Goal: Entertainment & Leisure: Consume media (video, audio)

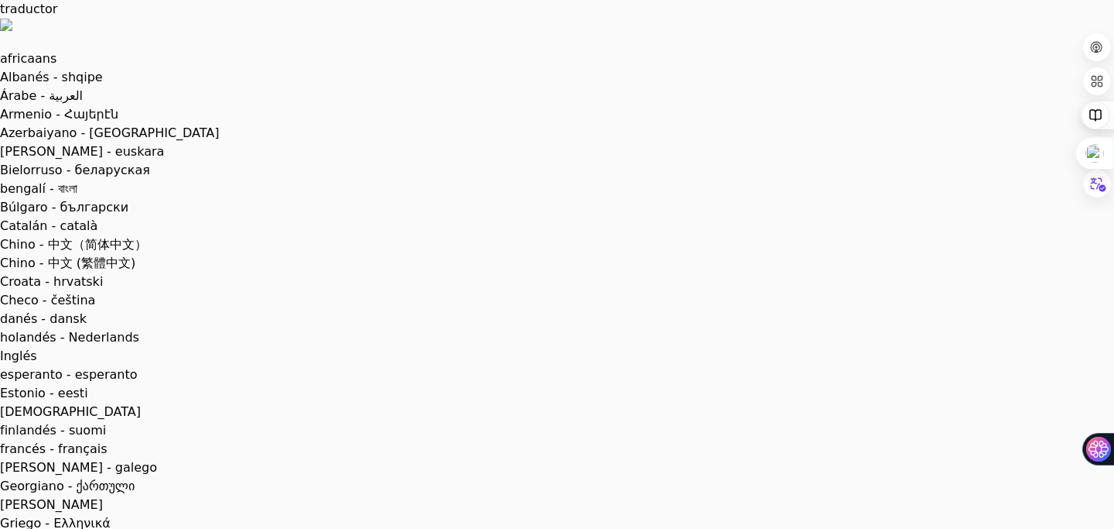
scroll to position [1143, 0]
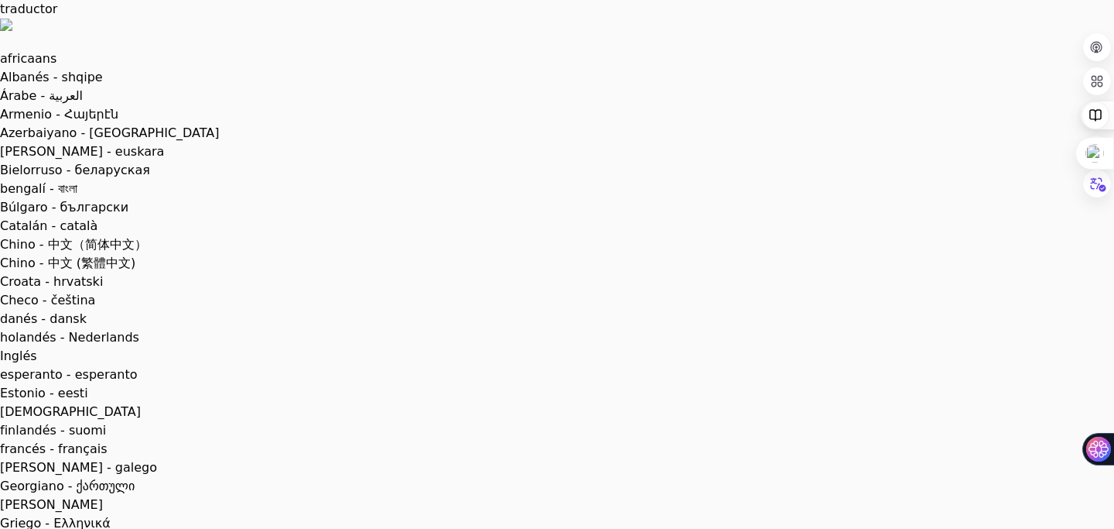
click at [1099, 263] on div at bounding box center [1097, 252] width 28 height 28
click at [1098, 264] on div at bounding box center [1097, 252] width 28 height 28
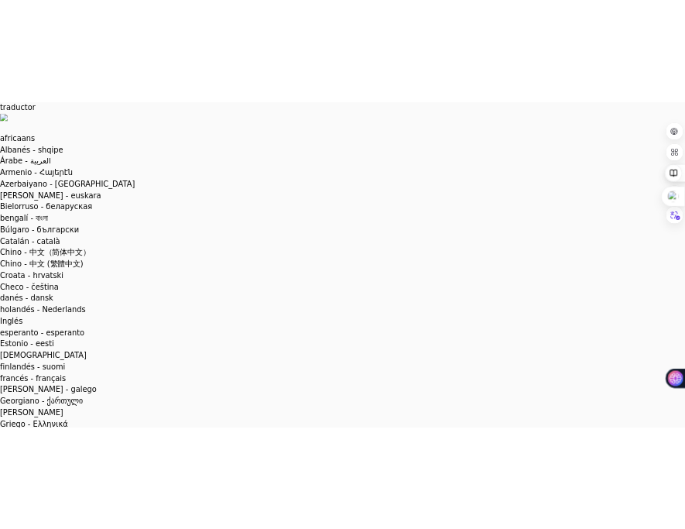
scroll to position [2845, 0]
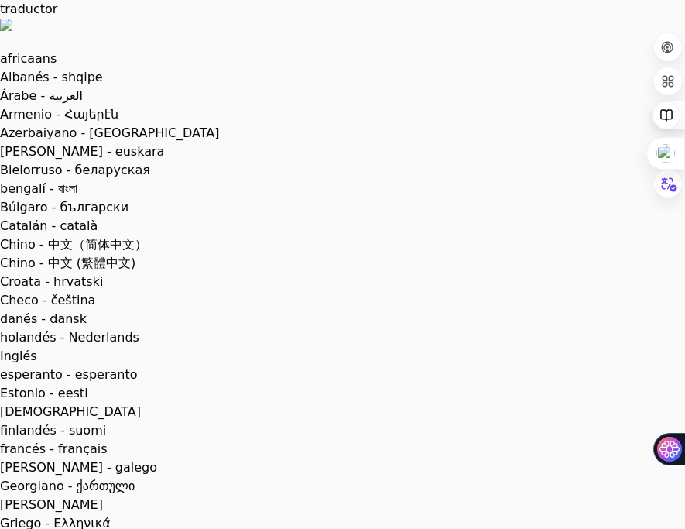
scroll to position [4072, 0]
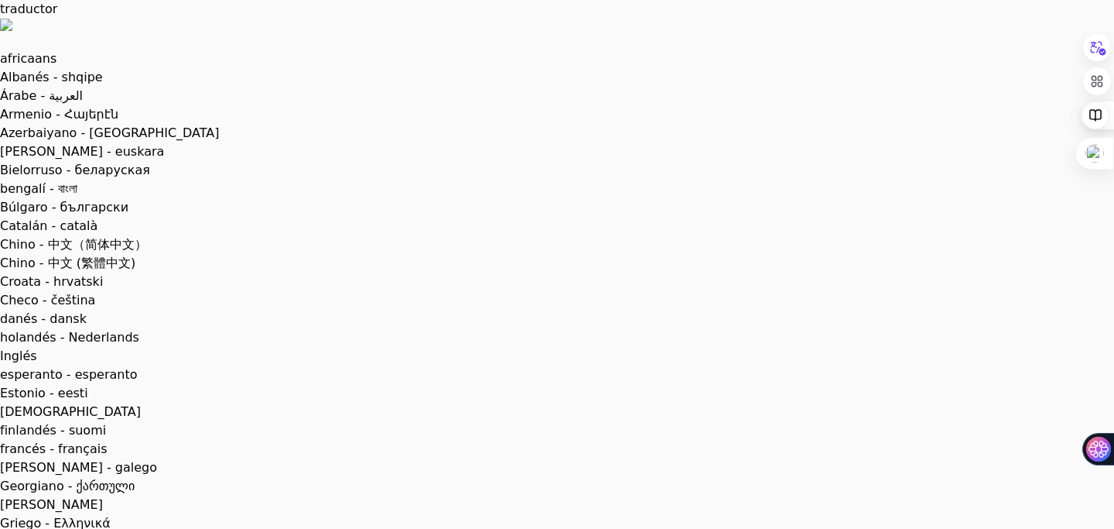
scroll to position [97, 0]
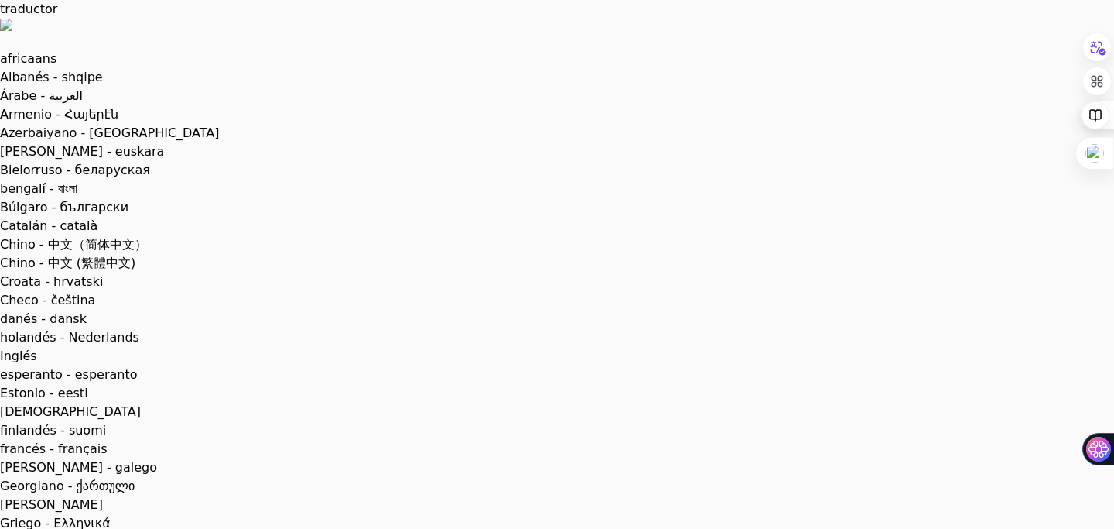
scroll to position [1125, 0]
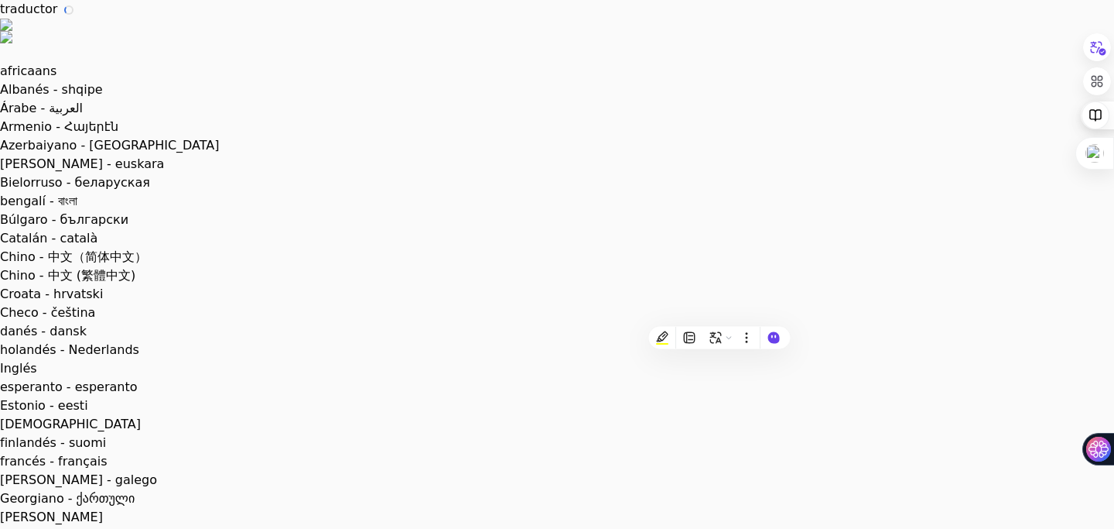
scroll to position [3557, 0]
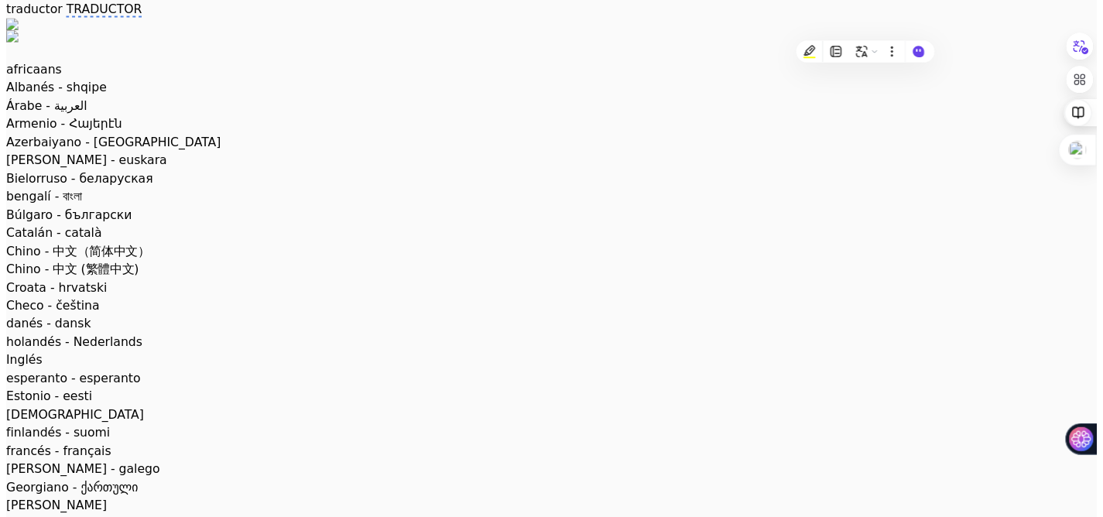
scroll to position [3869, 0]
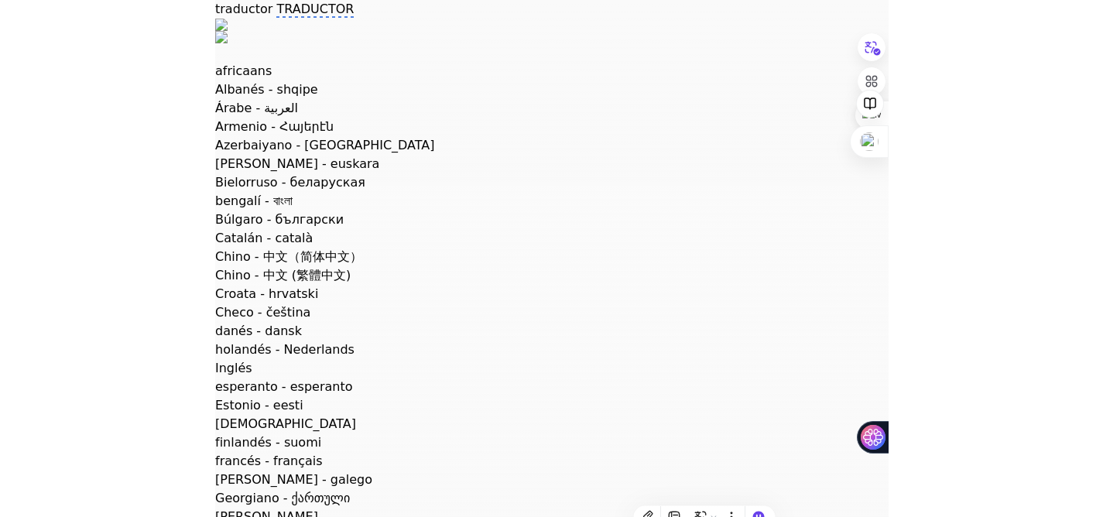
scroll to position [6736, 0]
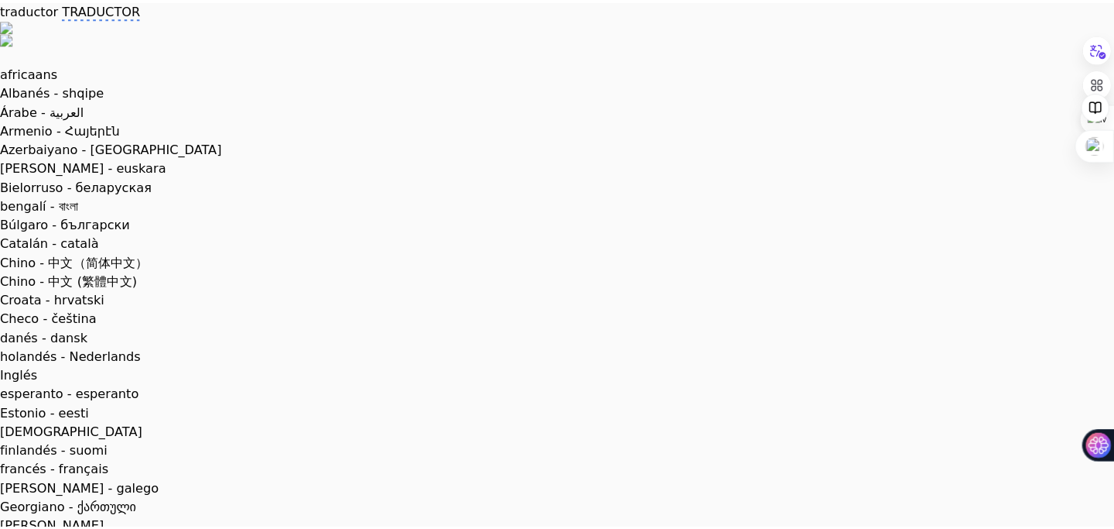
scroll to position [4146, 0]
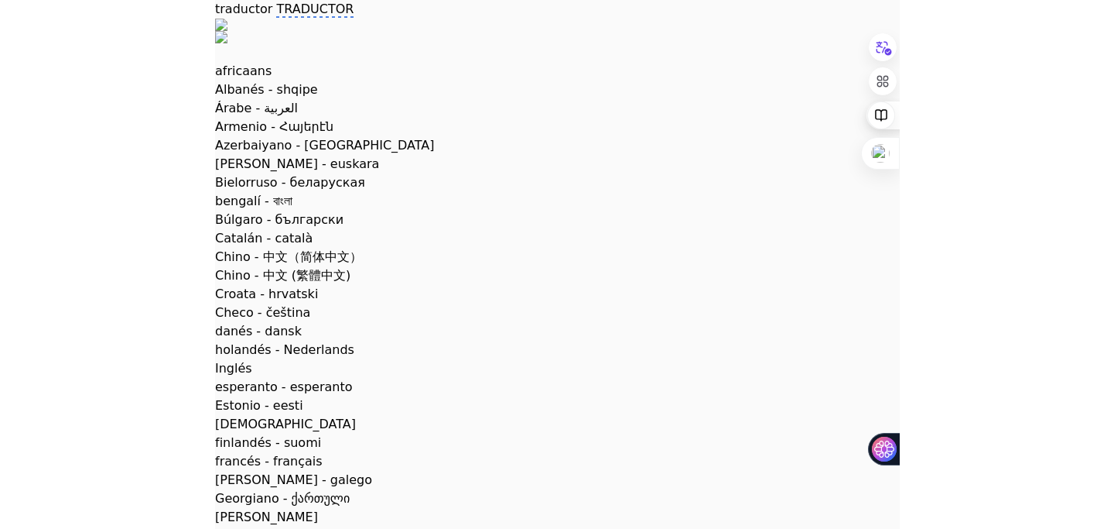
scroll to position [7935, 0]
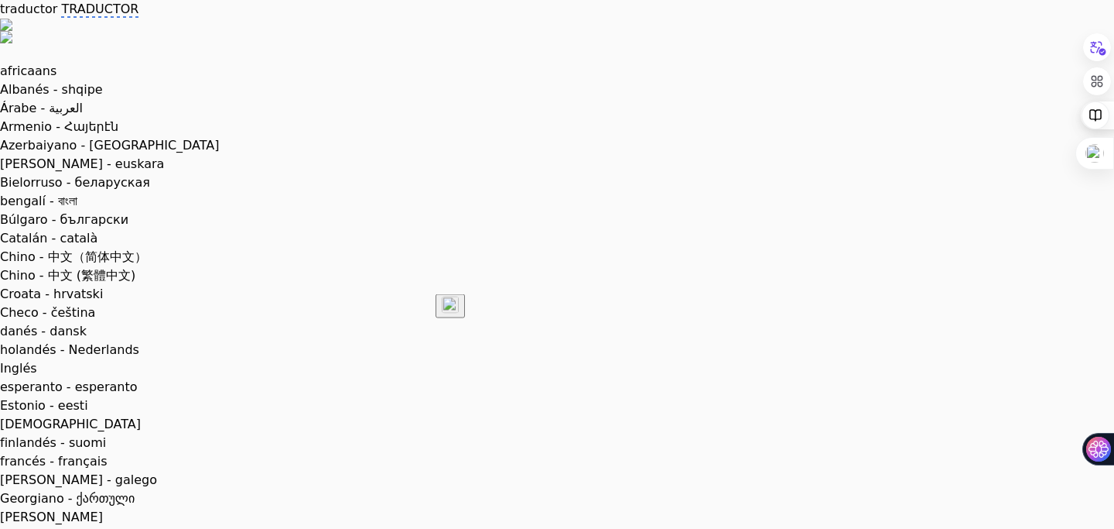
scroll to position [4088, 0]
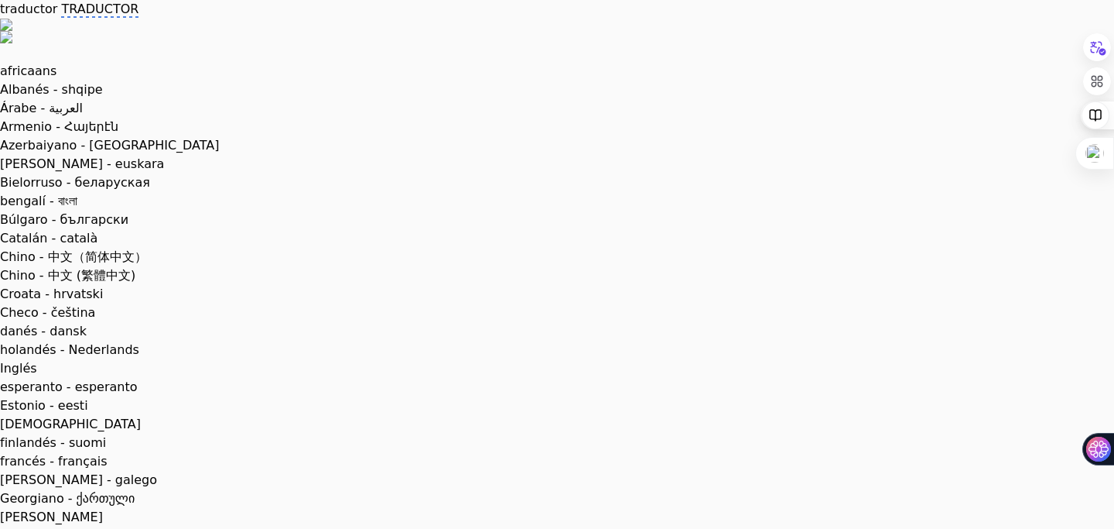
drag, startPoint x: 484, startPoint y: 245, endPoint x: 575, endPoint y: 245, distance: 90.5
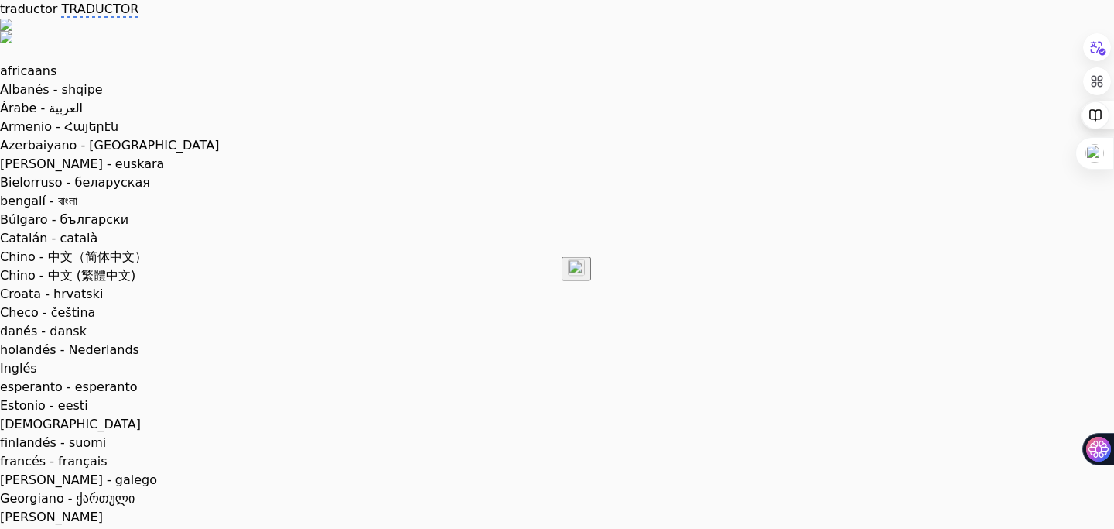
copy font "Pluto TV Toons"
